Goal: Find specific page/section

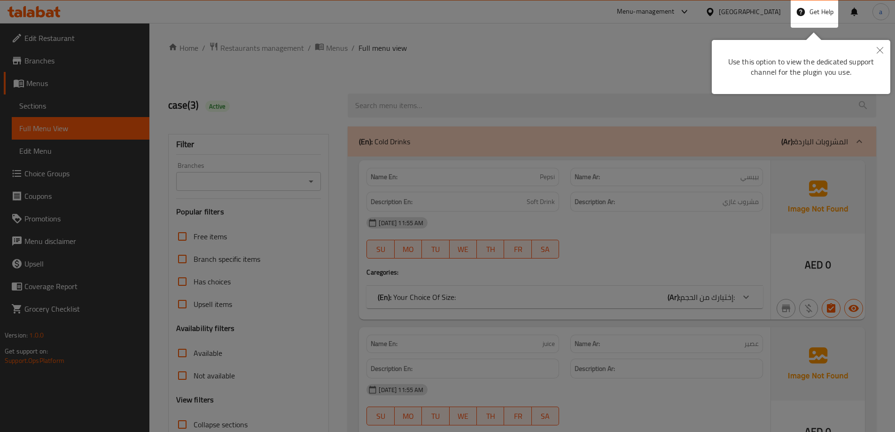
click at [881, 47] on icon "Close" at bounding box center [879, 50] width 7 height 7
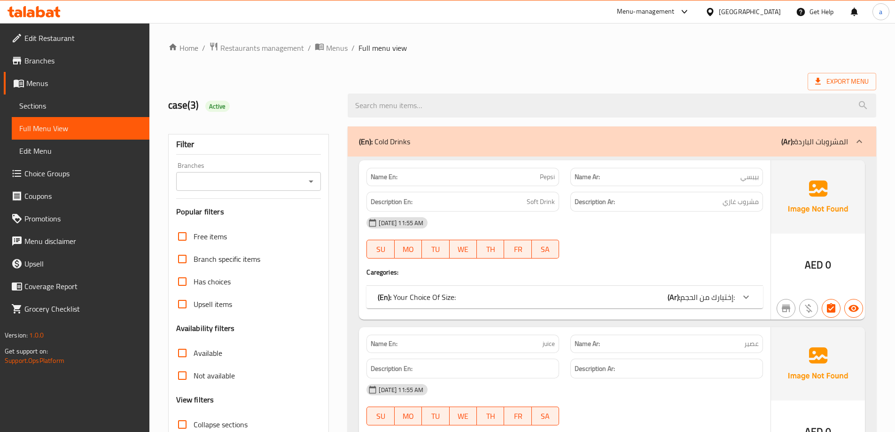
click at [726, 18] on div "[GEOGRAPHIC_DATA]" at bounding box center [742, 11] width 91 height 23
click at [741, 8] on div "[GEOGRAPHIC_DATA]" at bounding box center [750, 12] width 62 height 10
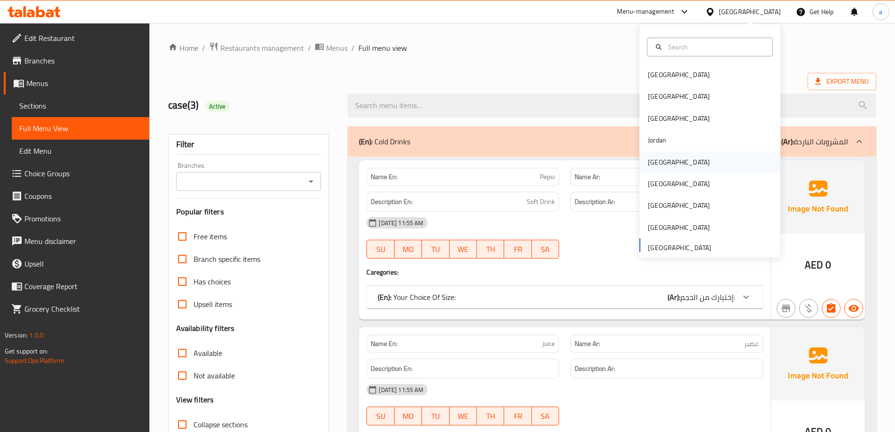
click at [668, 168] on div "[GEOGRAPHIC_DATA]" at bounding box center [709, 162] width 141 height 22
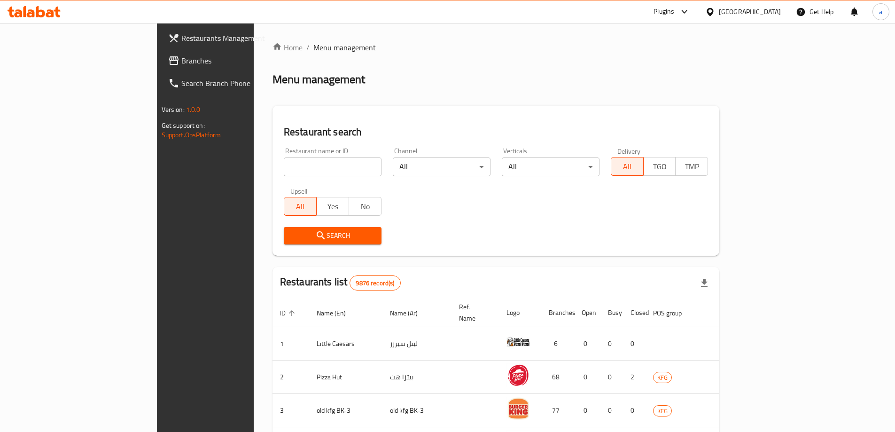
click at [181, 60] on span "Branches" at bounding box center [239, 60] width 117 height 11
